Goal: Task Accomplishment & Management: Manage account settings

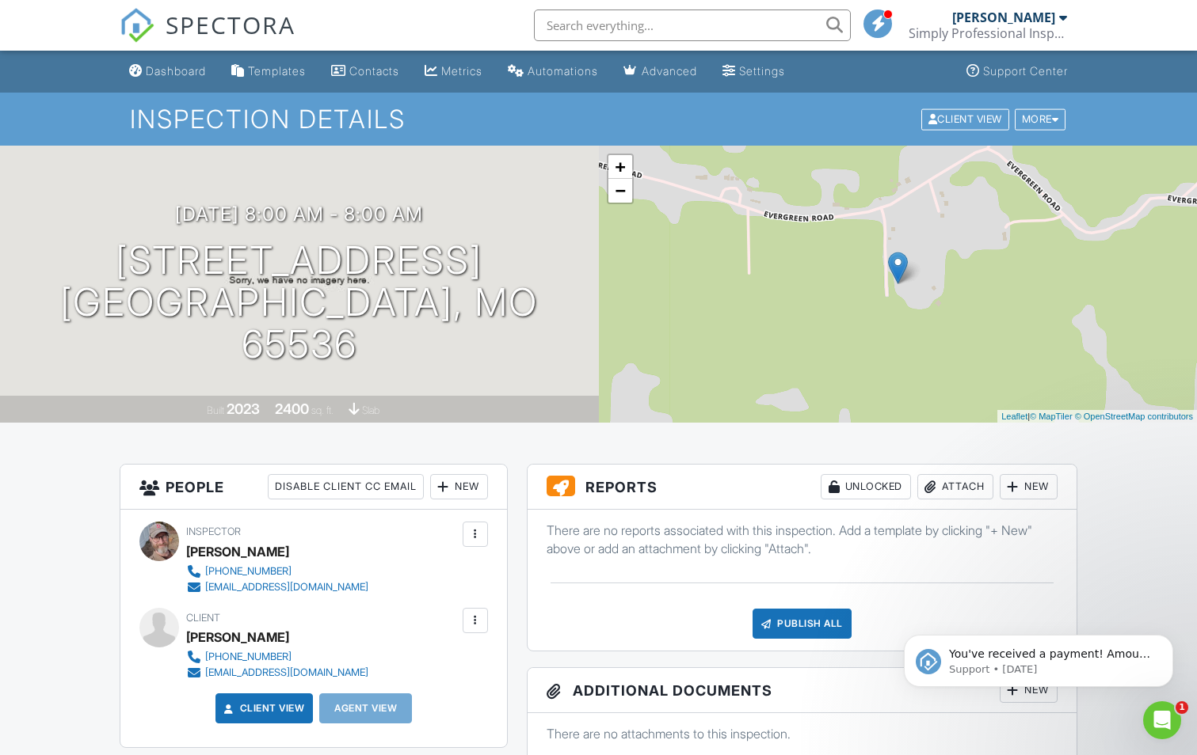
click at [949, 486] on div "Attach" at bounding box center [955, 486] width 76 height 25
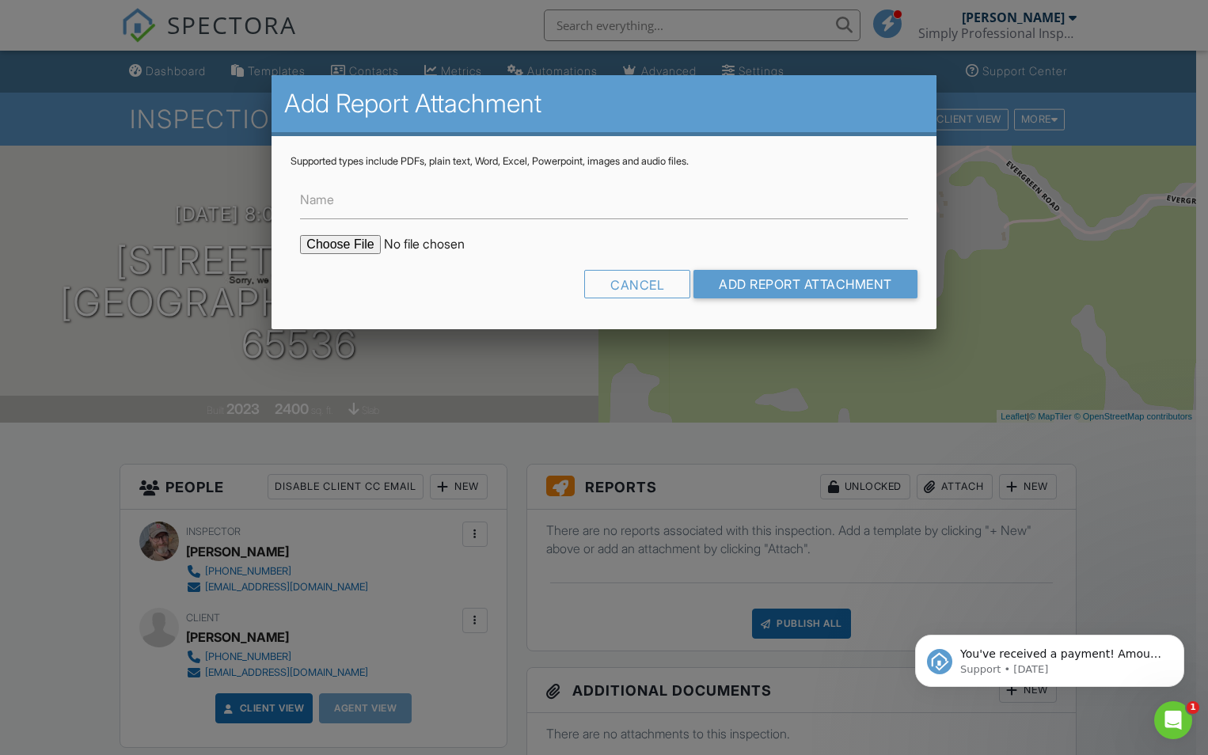
click at [339, 238] on input "file" at bounding box center [434, 244] width 269 height 19
type input "C:\fakepath\Doc-5793.pdf"
click at [421, 202] on input "Name" at bounding box center [603, 200] width 607 height 39
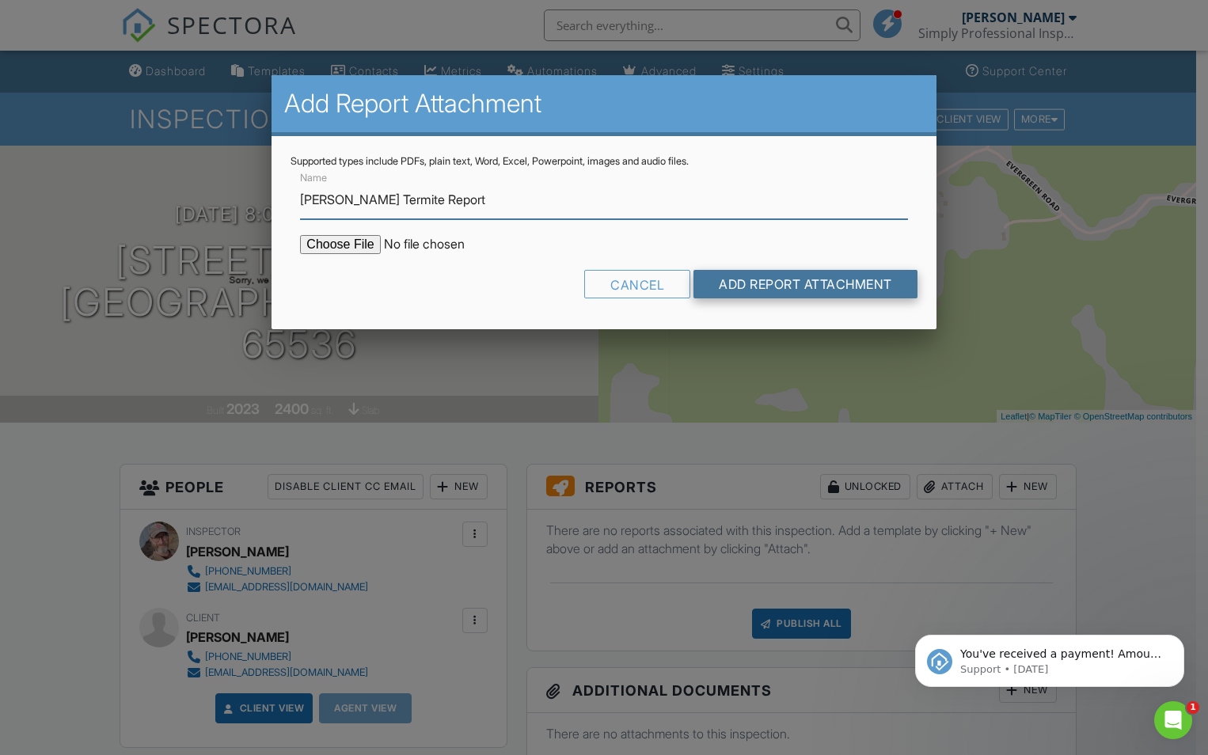
type input "[PERSON_NAME] Termite Report"
click at [745, 280] on input "Add Report Attachment" at bounding box center [806, 284] width 224 height 29
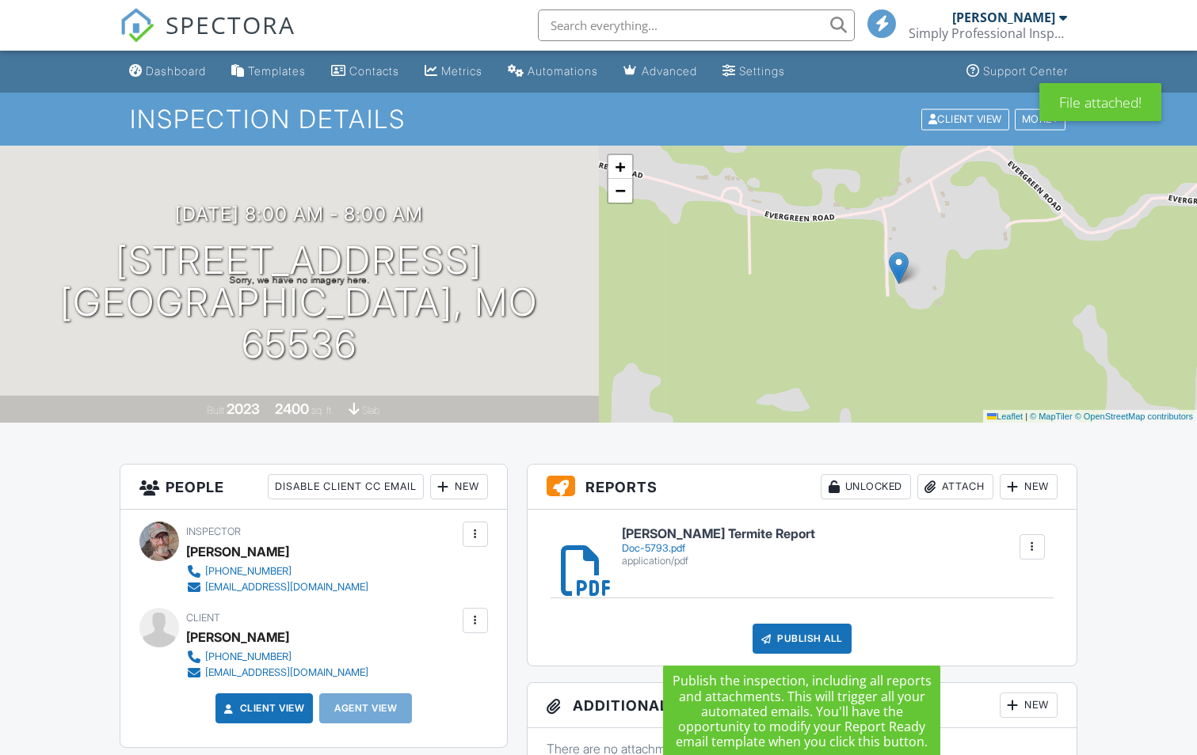
click at [794, 642] on div "Publish All" at bounding box center [801, 639] width 99 height 30
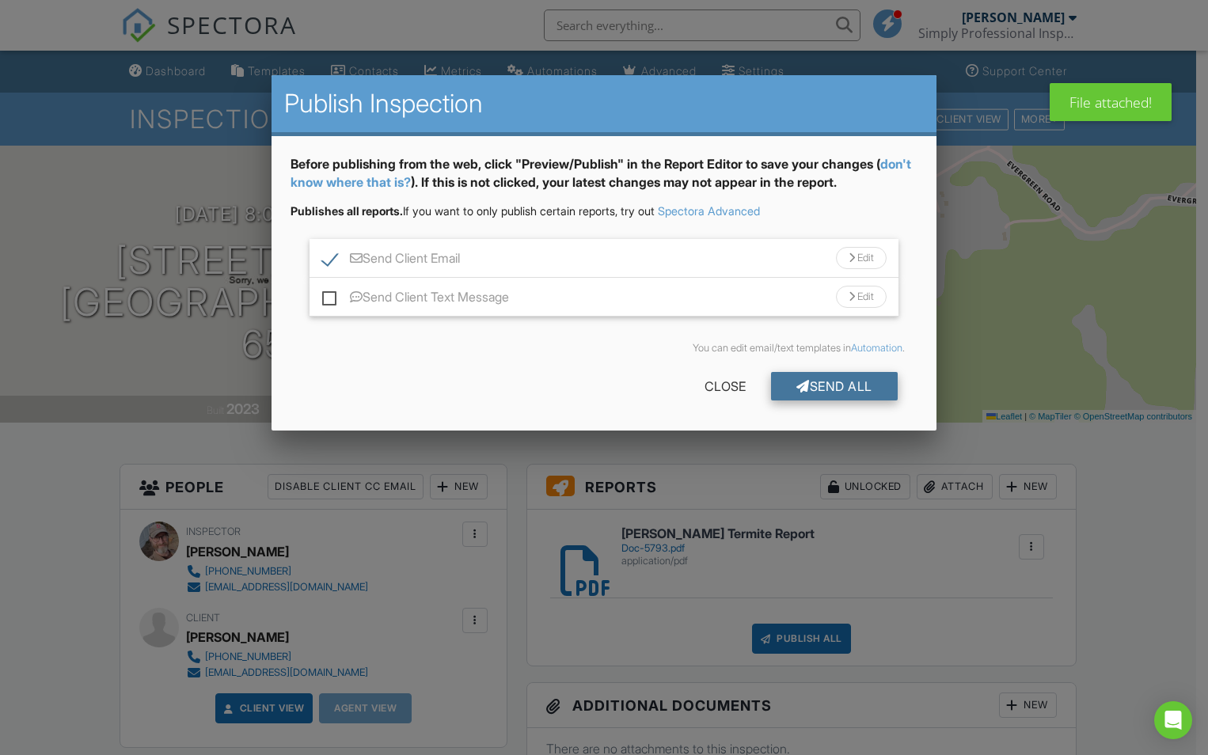
click at [844, 383] on div "Send All" at bounding box center [834, 386] width 127 height 29
